Goal: Navigation & Orientation: Understand site structure

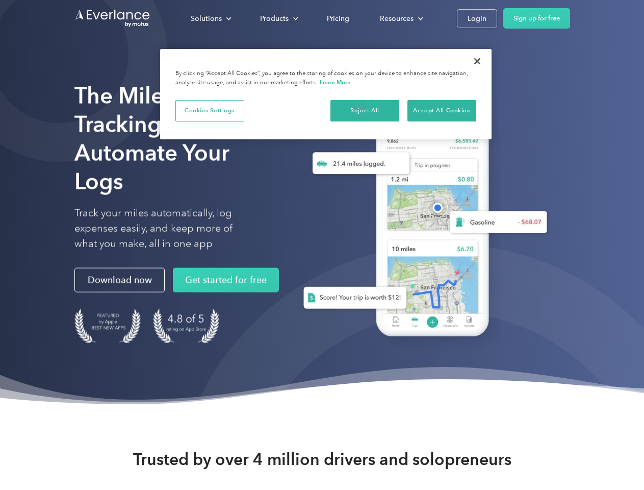
click at [211, 18] on div "Solutions" at bounding box center [206, 18] width 31 height 13
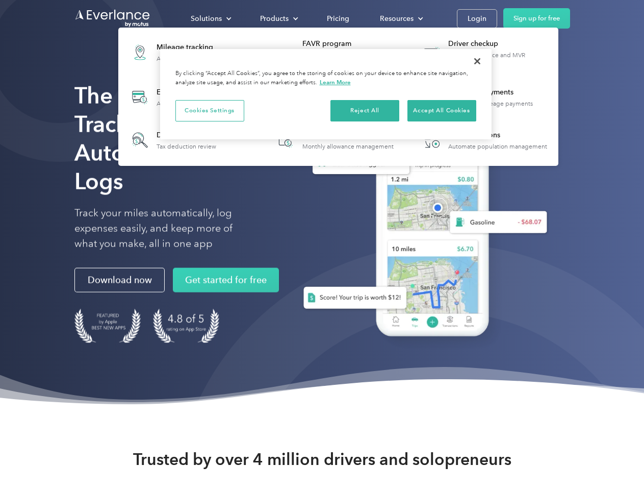
click at [278, 18] on div "Products" at bounding box center [274, 18] width 29 height 13
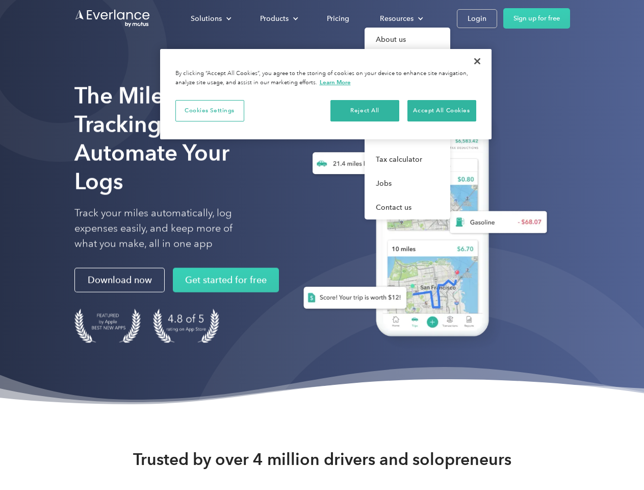
click at [400, 18] on div "Resources" at bounding box center [397, 18] width 34 height 13
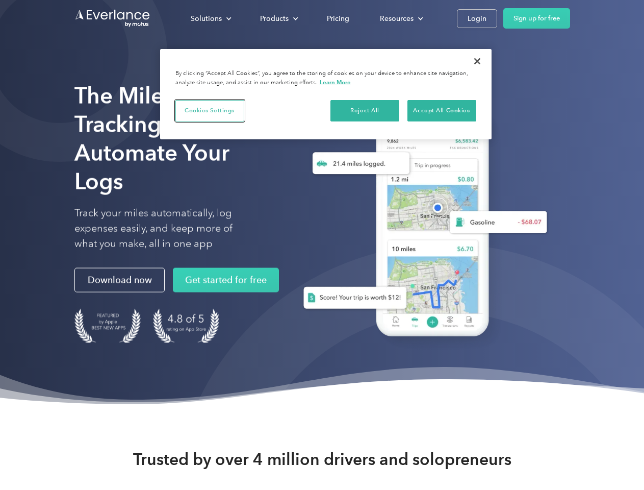
click at [210, 110] on button "Cookies Settings" at bounding box center [209, 110] width 69 height 21
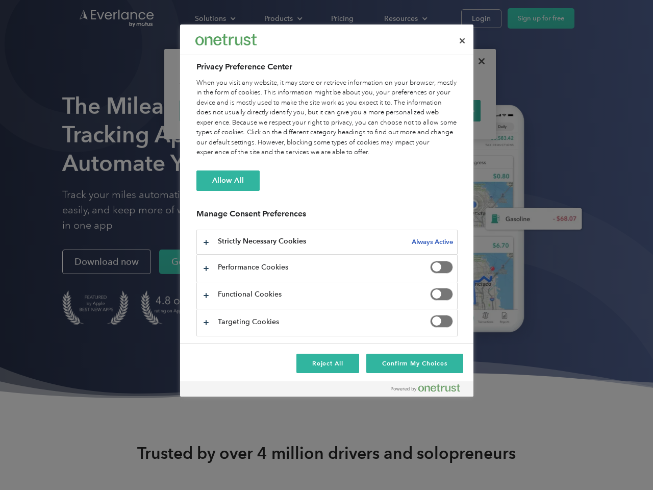
click at [365, 110] on div "When you visit any website, it may store or retrieve information on your browse…" at bounding box center [326, 118] width 261 height 80
click at [442, 110] on div "When you visit any website, it may store or retrieve information on your browse…" at bounding box center [326, 118] width 261 height 80
click at [478, 61] on div at bounding box center [326, 245] width 653 height 490
